Goal: Information Seeking & Learning: Learn about a topic

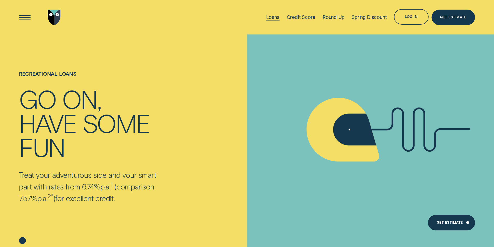
click at [270, 17] on div "Loans" at bounding box center [272, 17] width 13 height 6
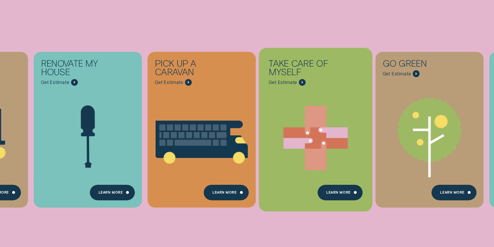
scroll to position [208, 0]
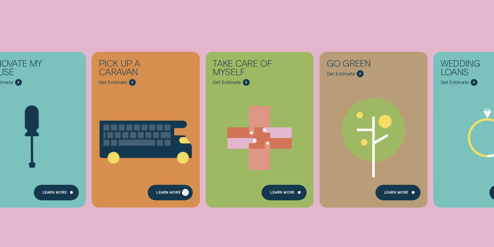
click at [161, 194] on div "Learn More" at bounding box center [168, 193] width 24 height 3
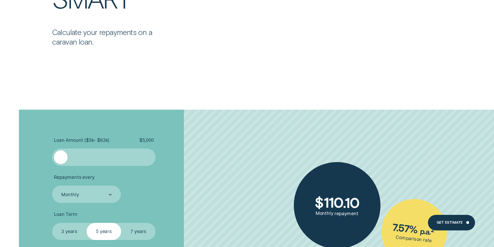
scroll to position [701, 0]
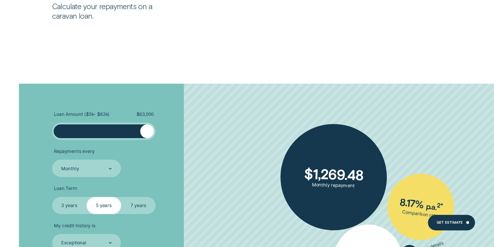
drag, startPoint x: 61, startPoint y: 133, endPoint x: 149, endPoint y: 134, distance: 88.0
click at [149, 134] on div at bounding box center [147, 132] width 14 height 14
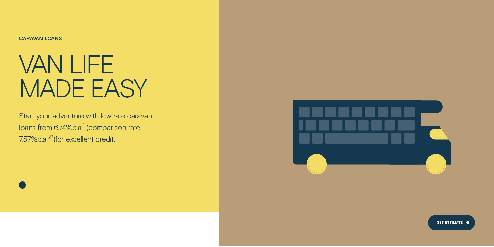
scroll to position [0, 0]
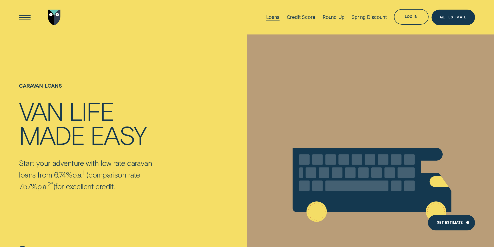
click at [269, 16] on div "Loans" at bounding box center [272, 17] width 13 height 6
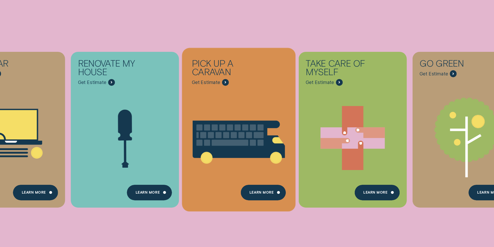
scroll to position [156, 0]
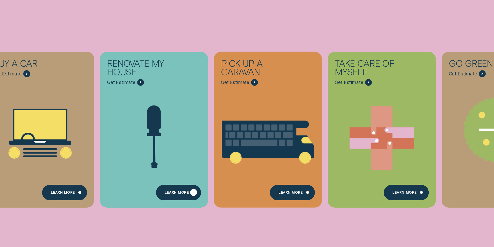
click at [176, 195] on div "Learn more" at bounding box center [177, 193] width 24 height 3
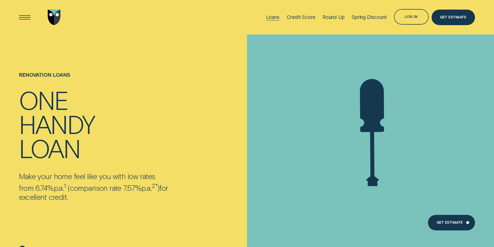
click at [272, 15] on div "Loans" at bounding box center [272, 17] width 13 height 6
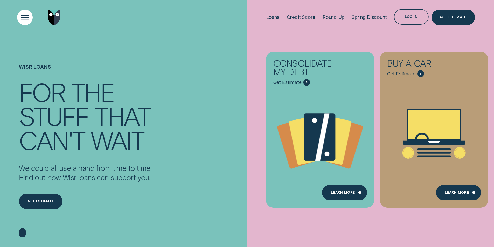
click at [22, 16] on div "Open Menu" at bounding box center [25, 17] width 22 height 22
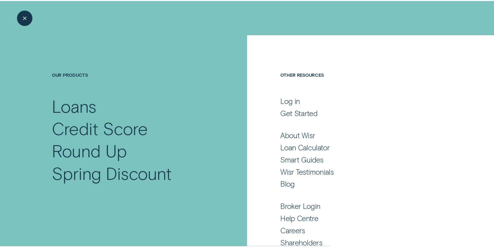
scroll to position [23, 0]
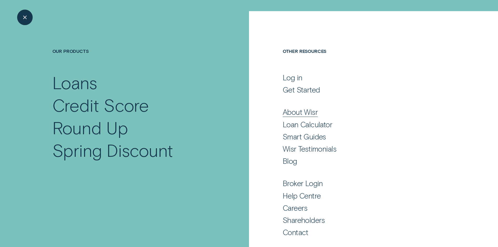
click at [299, 110] on div "About Wisr" at bounding box center [300, 111] width 35 height 9
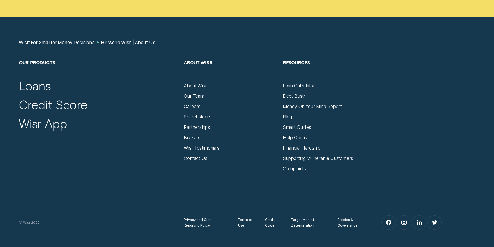
scroll to position [3478, 0]
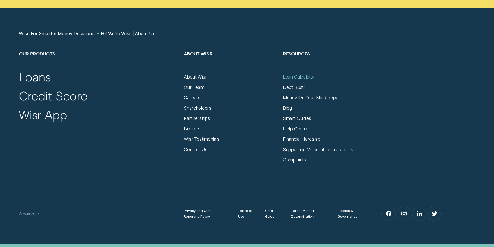
click at [299, 74] on div "Loan Calculator" at bounding box center [299, 77] width 32 height 6
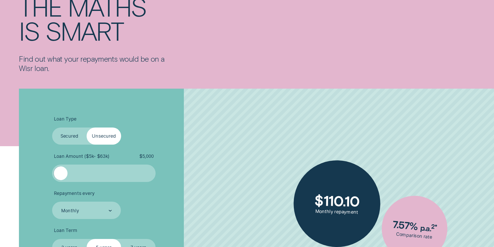
scroll to position [78, 0]
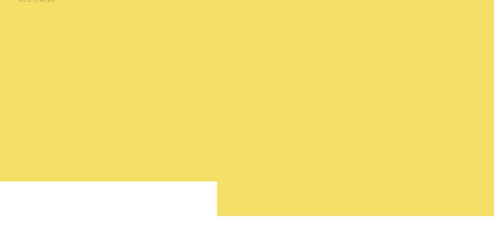
scroll to position [3175, 0]
